Goal: Task Accomplishment & Management: Manage account settings

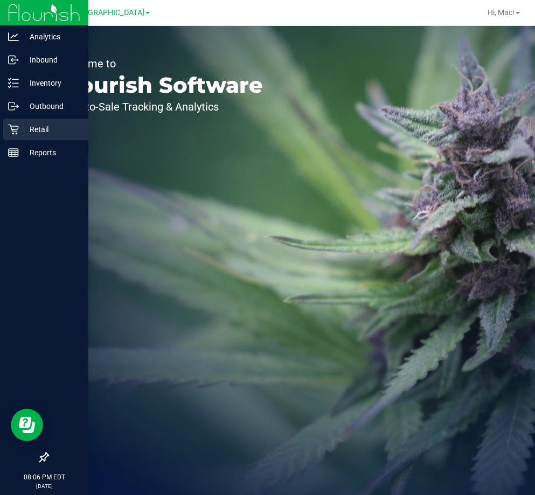
click at [37, 137] on div "Retail" at bounding box center [45, 130] width 85 height 22
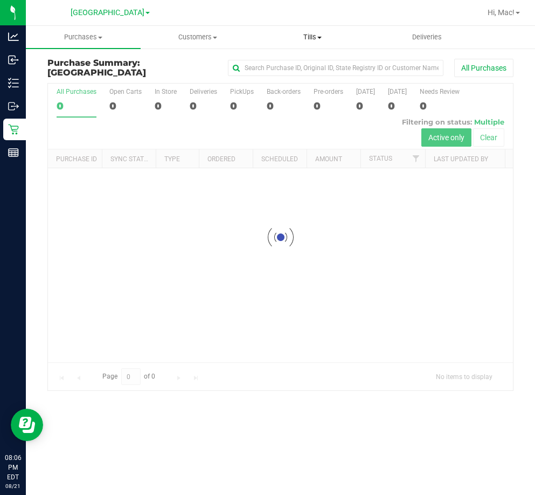
click at [314, 39] on span "Tills" at bounding box center [312, 37] width 114 height 10
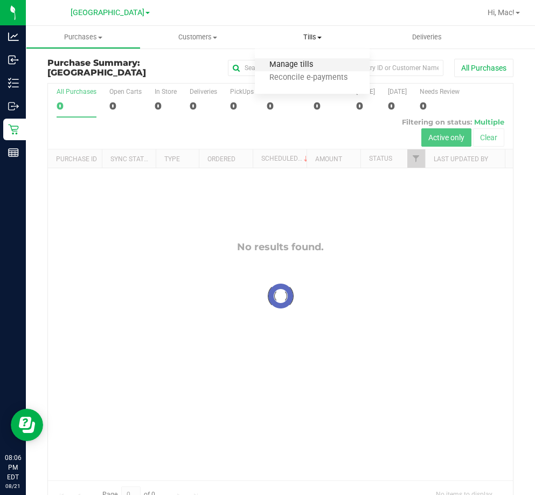
click at [300, 64] on span "Manage tills" at bounding box center [291, 64] width 73 height 9
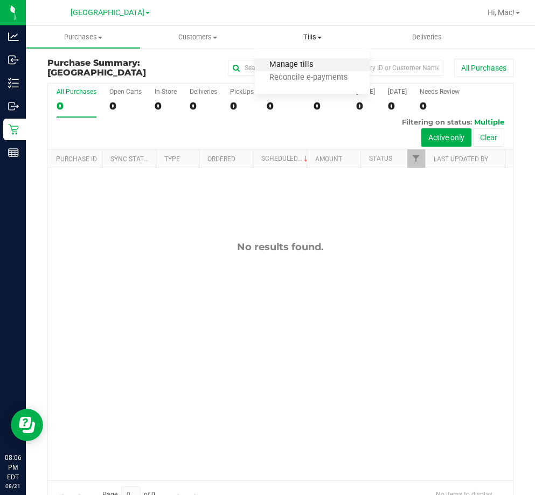
click at [309, 61] on span "Manage tills" at bounding box center [291, 64] width 73 height 9
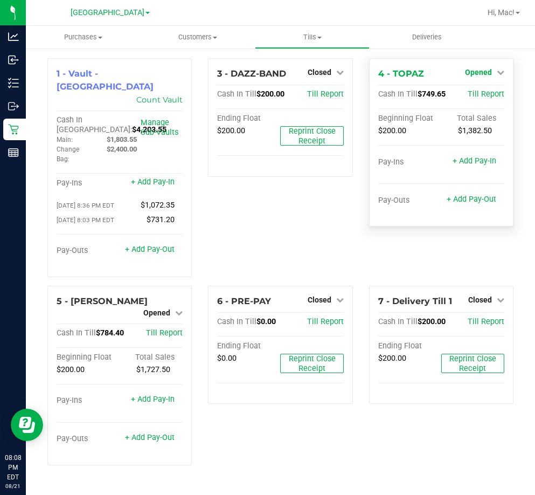
click at [483, 75] on span "Opened" at bounding box center [478, 72] width 27 height 9
click at [482, 96] on link "Close Till" at bounding box center [479, 95] width 29 height 9
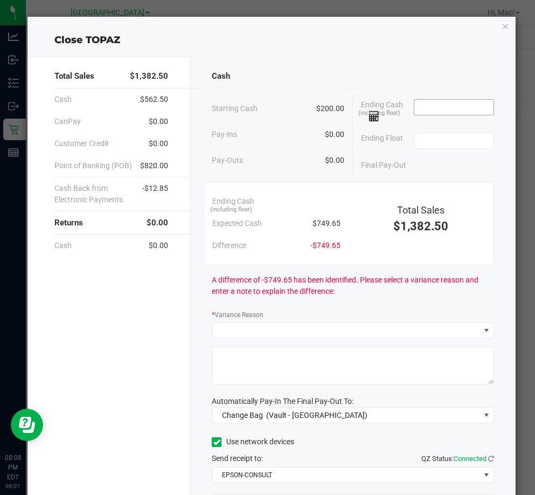
click at [440, 108] on input at bounding box center [453, 107] width 79 height 15
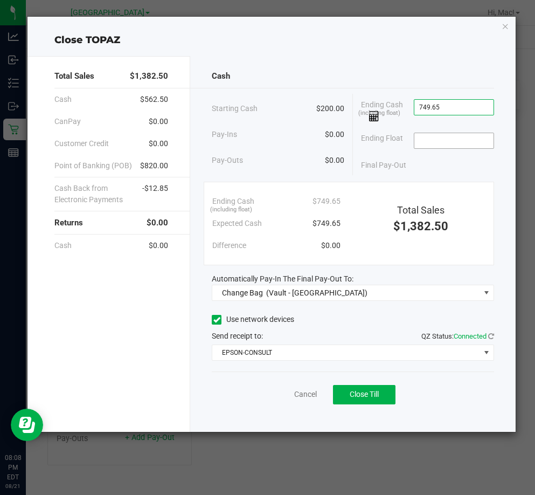
type input "$749.65"
click at [460, 144] on input at bounding box center [453, 140] width 79 height 15
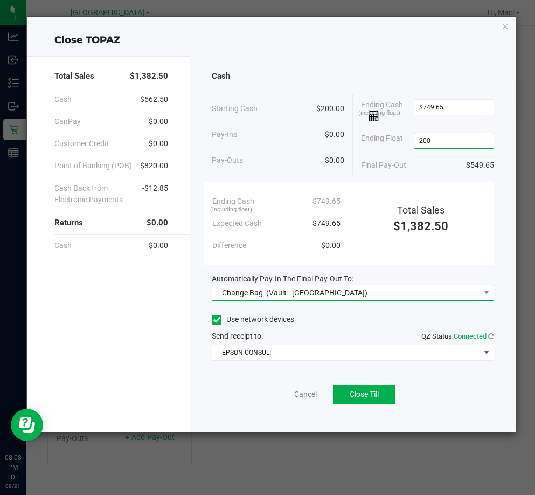
type input "$200.00"
click at [408, 295] on span "Change Bag (Vault - [GEOGRAPHIC_DATA])" at bounding box center [345, 292] width 267 height 15
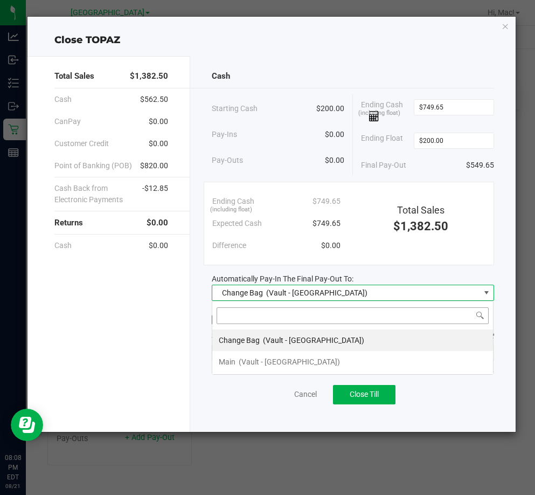
scroll to position [16, 282]
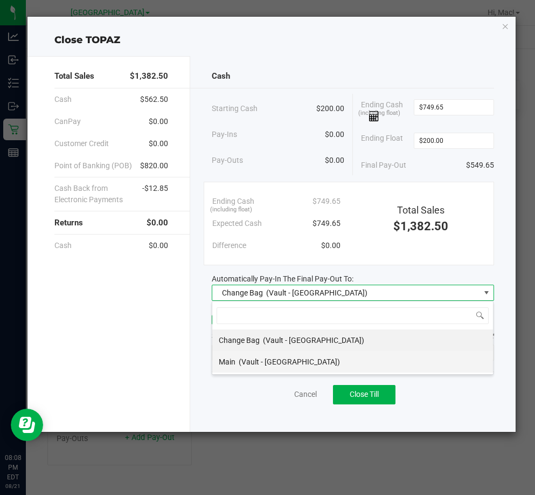
click at [351, 364] on li "Main (Vault - [GEOGRAPHIC_DATA])" at bounding box center [352, 362] width 281 height 22
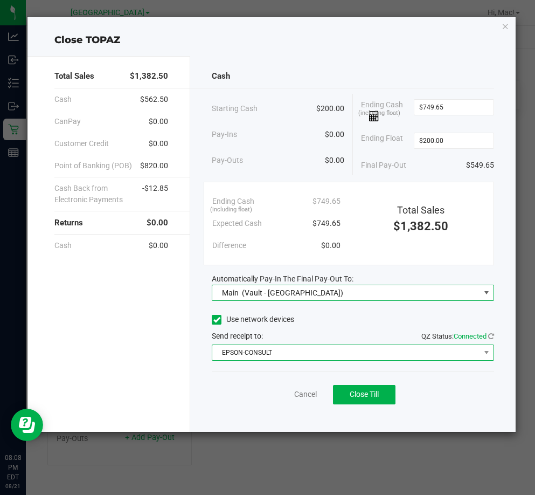
click at [323, 348] on span "EPSON-CONSULT" at bounding box center [345, 352] width 267 height 15
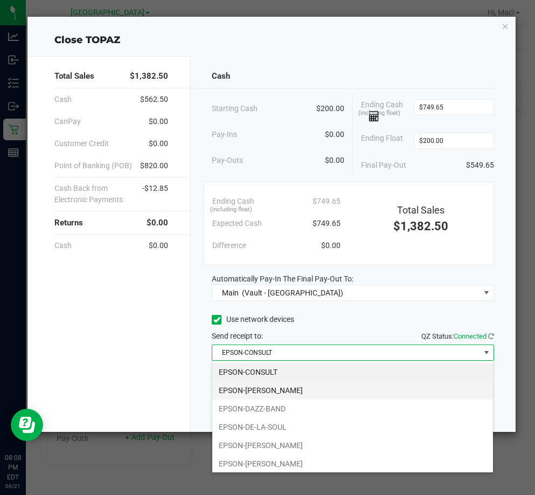
click at [295, 393] on li "EPSON-[PERSON_NAME]" at bounding box center [352, 390] width 281 height 18
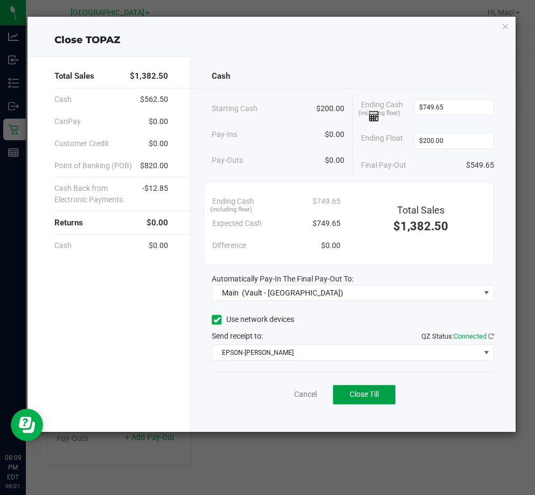
click at [377, 393] on span "Close Till" at bounding box center [364, 394] width 29 height 9
click at [508, 26] on icon "button" at bounding box center [506, 25] width 8 height 13
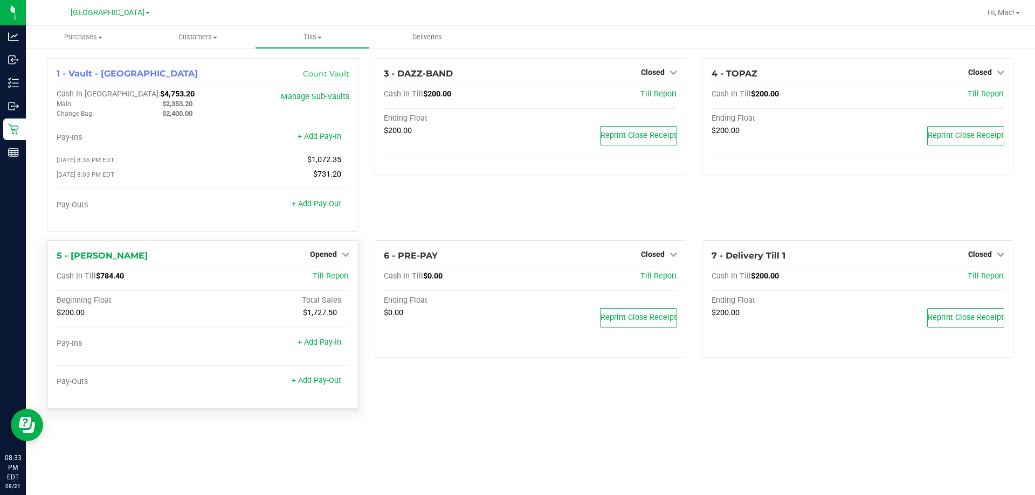
click at [341, 262] on div "5 - [PERSON_NAME] Opened Close Till" at bounding box center [203, 256] width 293 height 13
click at [344, 246] on div "5 - [PERSON_NAME] Opened Close Till Cash In Till $784.40 Till Report Beginning …" at bounding box center [202, 324] width 311 height 168
click at [338, 254] on link "Opened" at bounding box center [329, 254] width 39 height 9
click at [339, 269] on div "Close Till" at bounding box center [325, 276] width 81 height 29
click at [340, 279] on link "Close Till" at bounding box center [324, 276] width 29 height 9
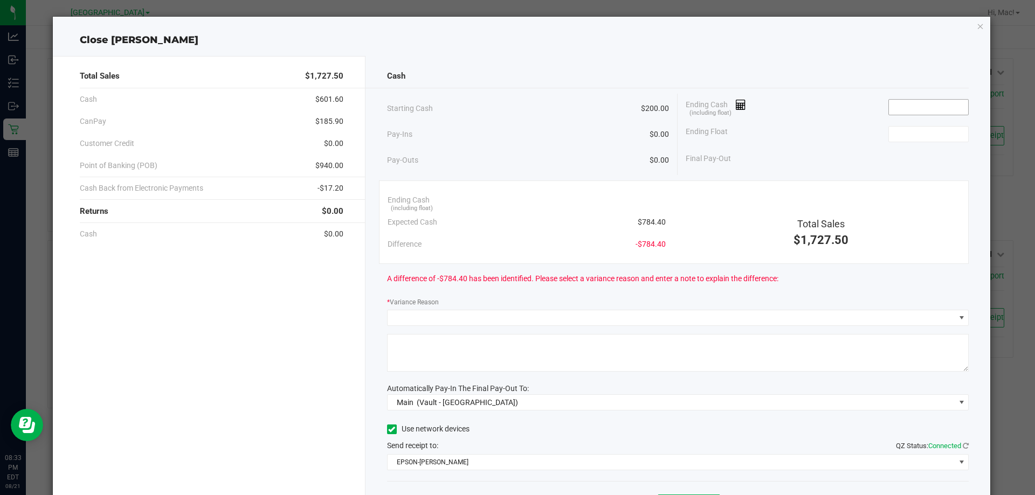
click at [516, 109] on input at bounding box center [928, 107] width 79 height 15
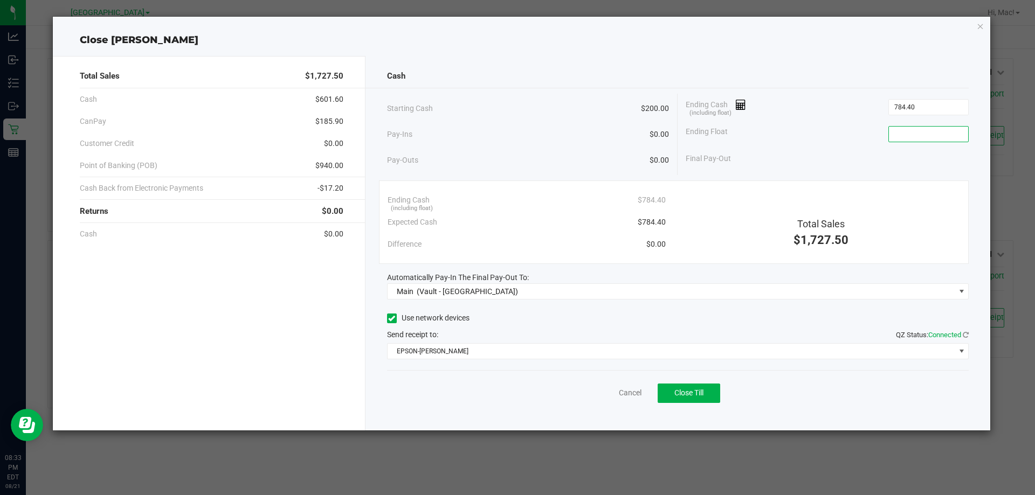
type input "$784.40"
click at [516, 131] on input at bounding box center [928, 134] width 79 height 15
type input "$200.00"
click at [516, 149] on div "Final Pay-Out $584.40" at bounding box center [827, 159] width 283 height 22
click at [516, 394] on span "Close Till" at bounding box center [688, 393] width 29 height 9
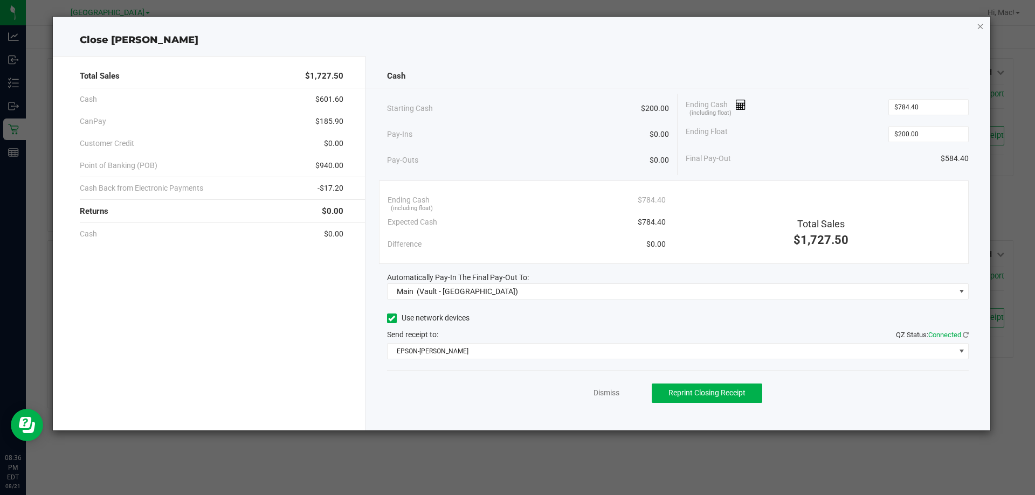
click at [516, 25] on icon "button" at bounding box center [981, 25] width 8 height 13
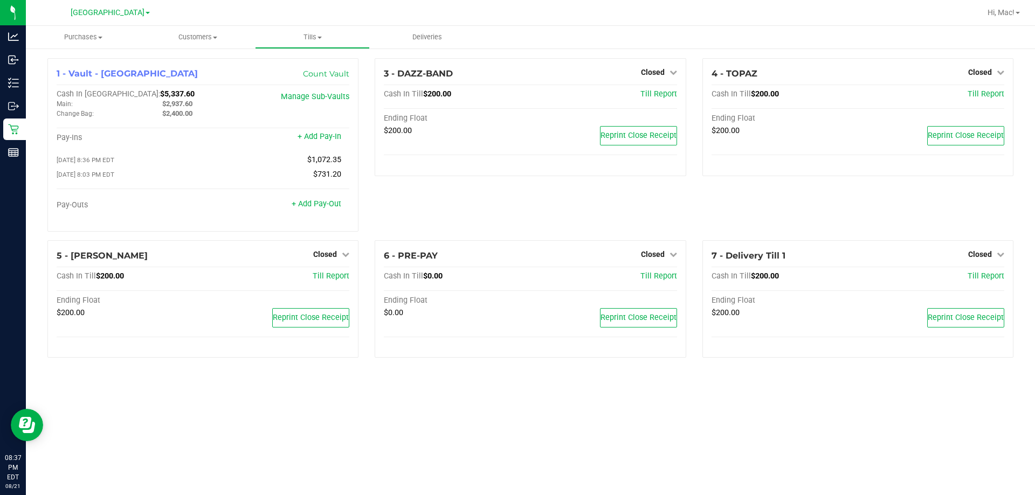
click at [516, 432] on div "Purchases Summary of purchases Fulfillment All purchases Customers All customer…" at bounding box center [530, 260] width 1009 height 469
click at [312, 39] on span "Tills" at bounding box center [312, 37] width 114 height 10
click at [317, 77] on span "Reconcile e-payments" at bounding box center [308, 77] width 107 height 9
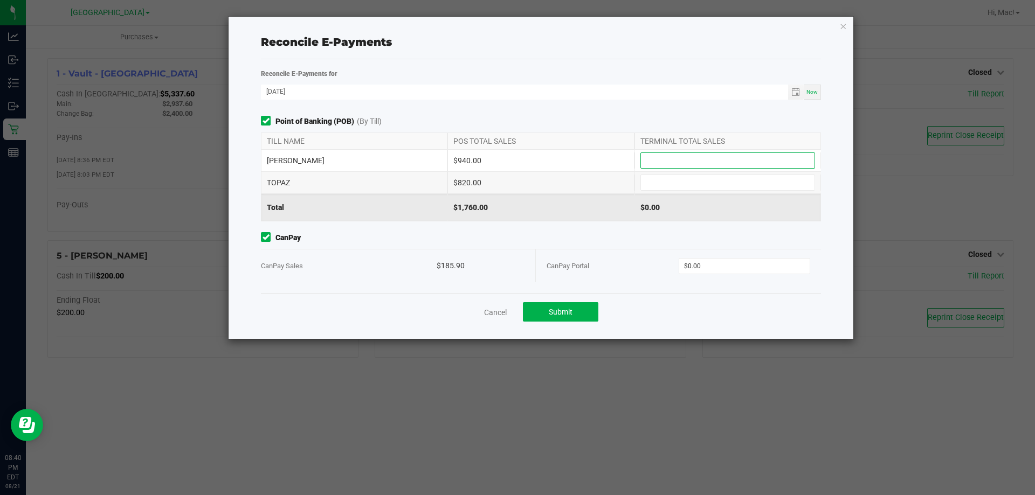
click at [516, 153] on input at bounding box center [728, 160] width 174 height 15
type input "$940.00"
click at [516, 194] on div "$940.00" at bounding box center [727, 207] width 186 height 27
click at [516, 184] on input at bounding box center [728, 182] width 174 height 15
type input "$820.00"
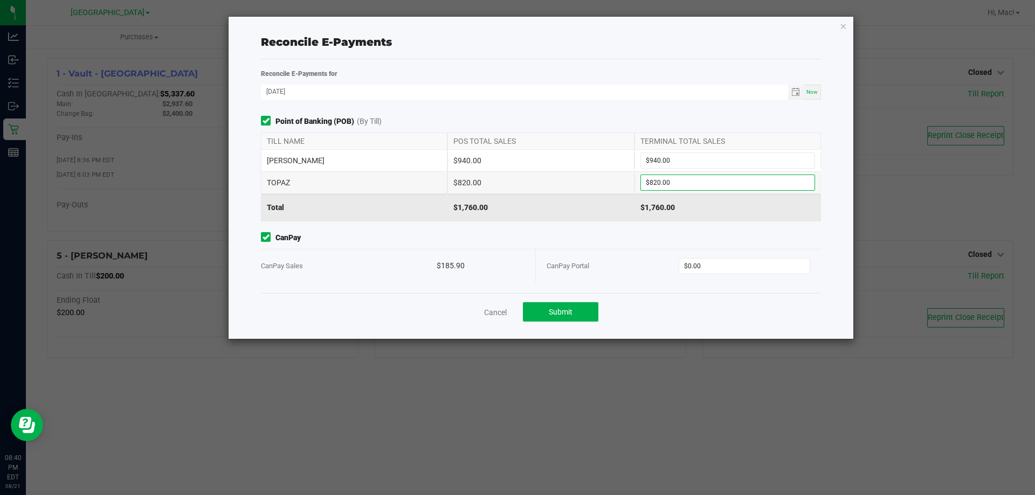
click at [516, 244] on div "CanPay CanPay Sales $185.90 CanPay Portal $0.00" at bounding box center [541, 257] width 576 height 50
click at [516, 262] on input "0" at bounding box center [744, 266] width 131 height 15
type input "$185.90"
click at [516, 309] on span "Submit" at bounding box center [561, 312] width 24 height 9
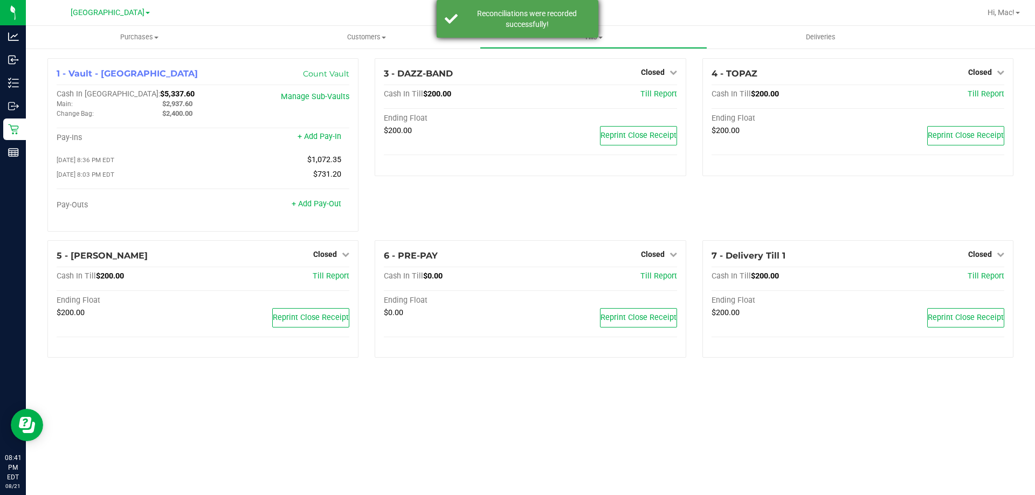
click at [516, 23] on div "Reconciliations were recorded successfully!" at bounding box center [526, 19] width 127 height 22
click at [417, 198] on div "3 - DAZZ-BAND Closed Open Till Cash In Till $200.00 Till Report Ending Float $2…" at bounding box center [529, 149] width 327 height 182
click at [447, 220] on div "3 - DAZZ-BAND Closed Open Till Cash In Till $200.00 Till Report Ending Float $2…" at bounding box center [529, 149] width 327 height 182
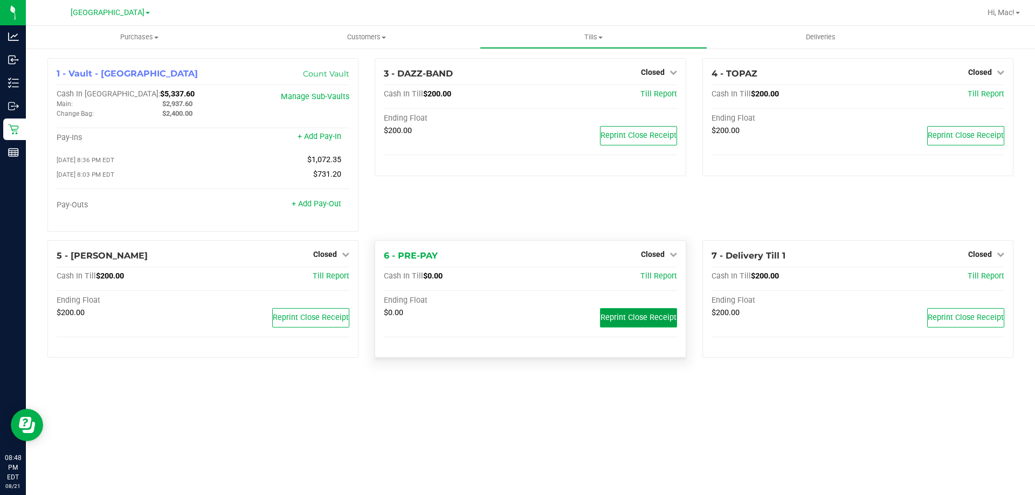
click at [516, 323] on button "Reprint Close Receipt" at bounding box center [638, 317] width 77 height 19
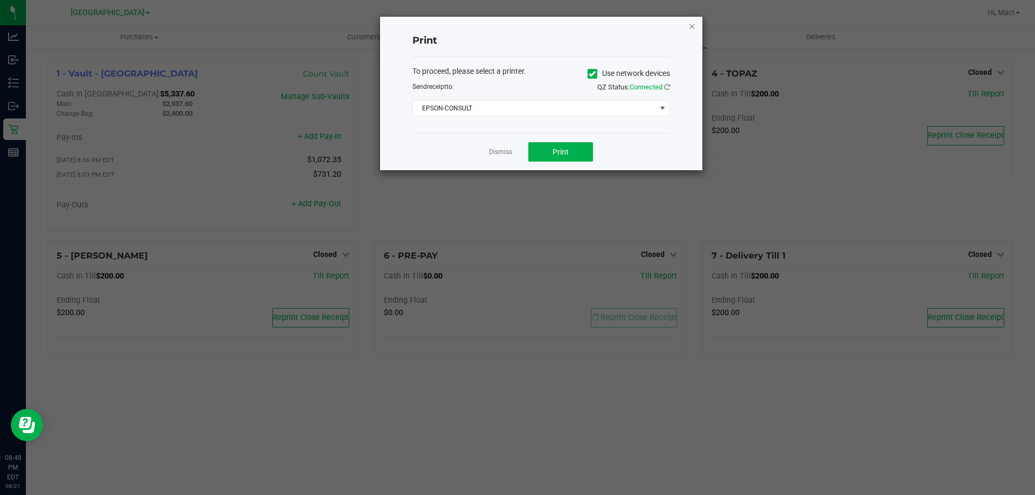
click at [516, 26] on icon "button" at bounding box center [692, 25] width 8 height 13
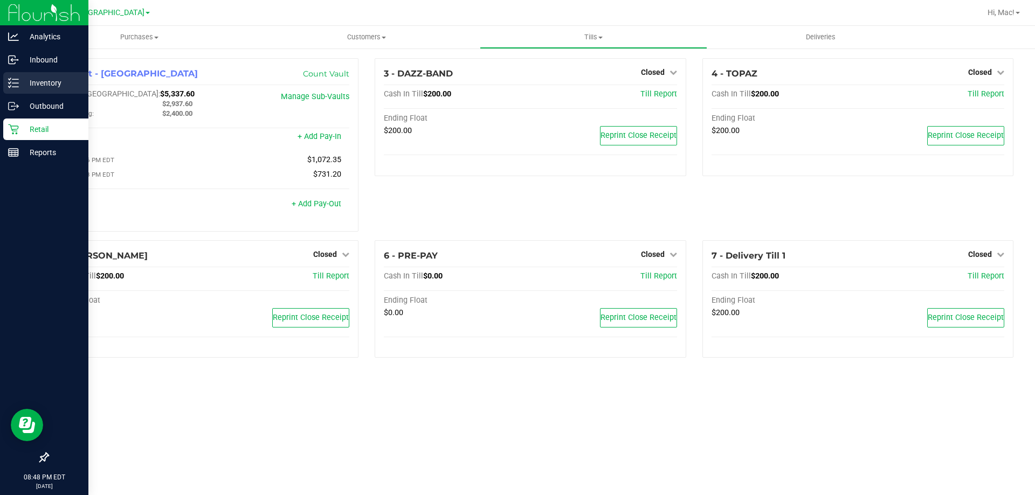
click at [39, 83] on p "Inventory" at bounding box center [51, 83] width 65 height 13
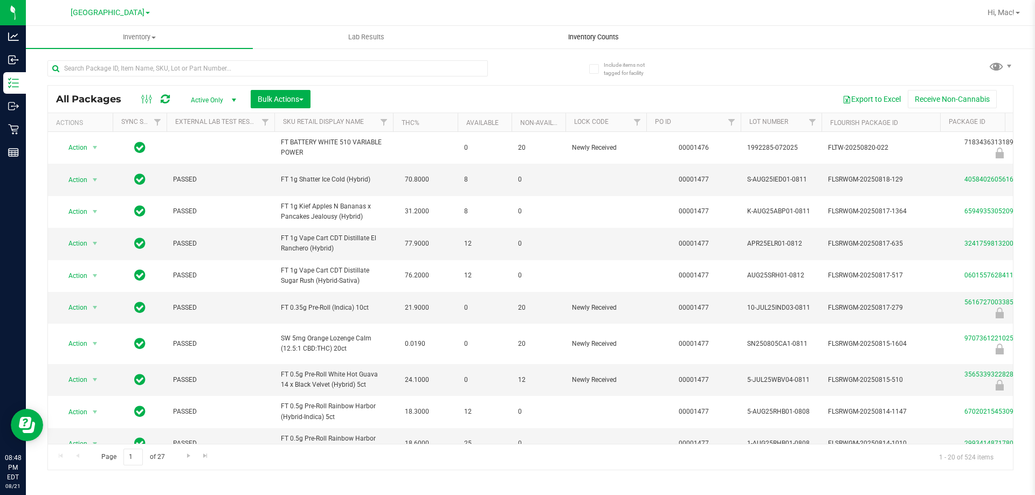
click at [516, 30] on uib-tab-heading "Inventory Counts" at bounding box center [593, 37] width 226 height 22
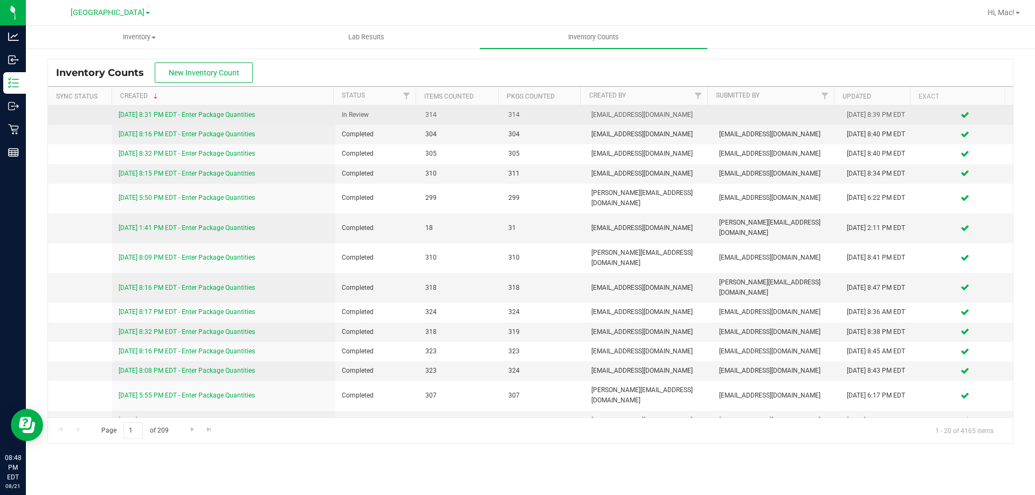
click at [169, 110] on div "[DATE] 8:31 PM EDT - Enter Package Quantities" at bounding box center [224, 115] width 211 height 10
click at [169, 112] on link "[DATE] 8:31 PM EDT - Enter Package Quantities" at bounding box center [187, 115] width 136 height 8
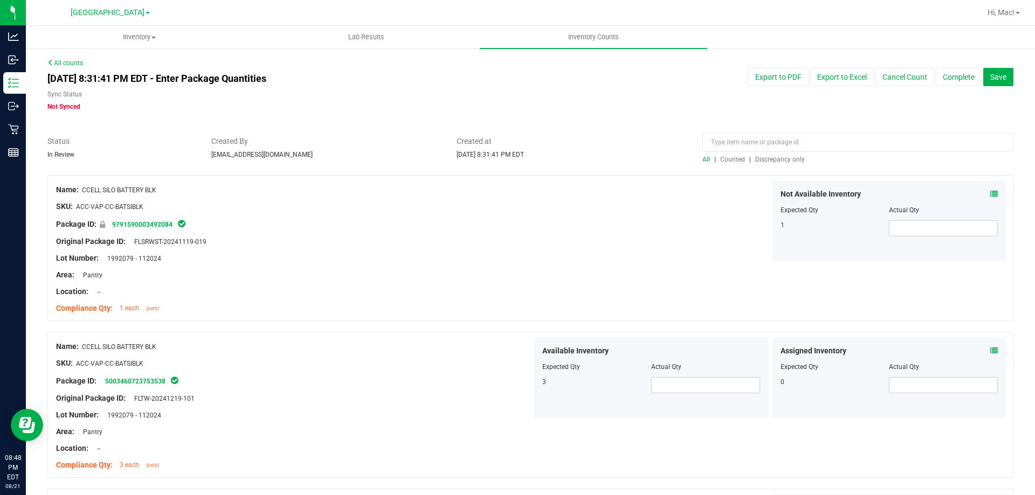
click at [516, 158] on span "Discrepancy only" at bounding box center [780, 160] width 50 height 8
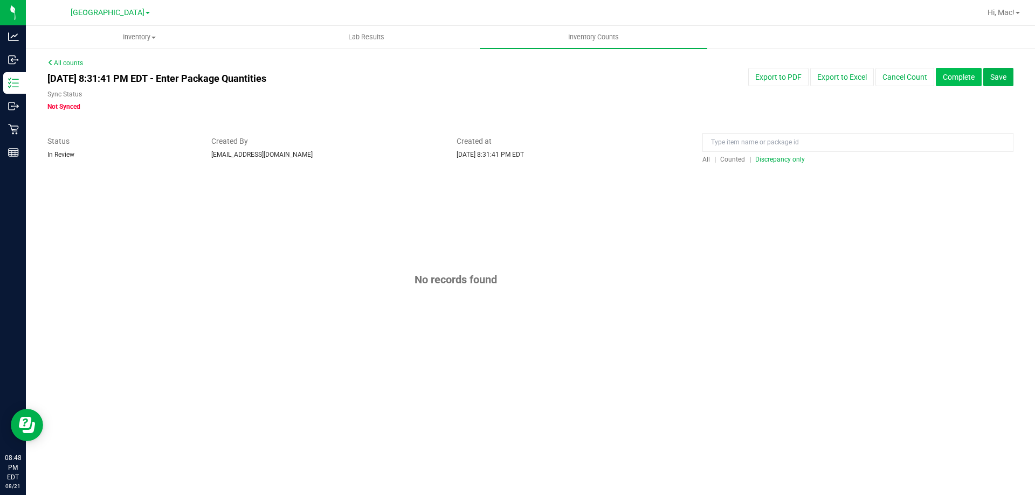
click at [516, 77] on button "Complete" at bounding box center [959, 77] width 46 height 18
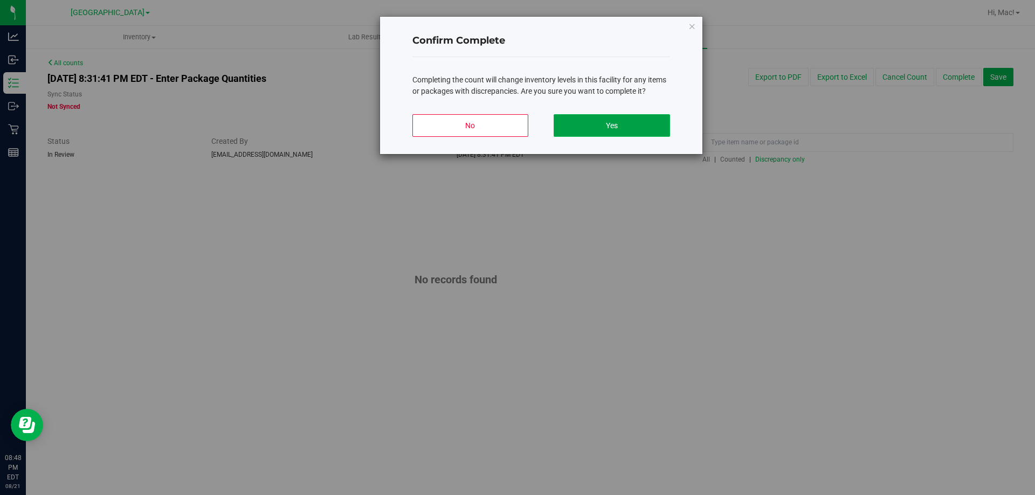
click at [516, 124] on button "Yes" at bounding box center [611, 125] width 116 height 23
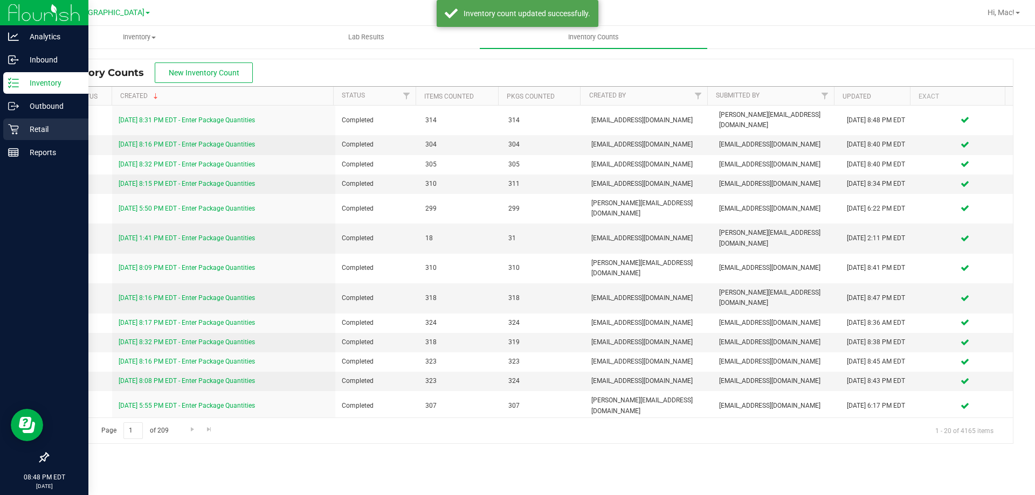
click at [18, 128] on icon at bounding box center [13, 129] width 10 height 10
